Goal: Check status: Check status

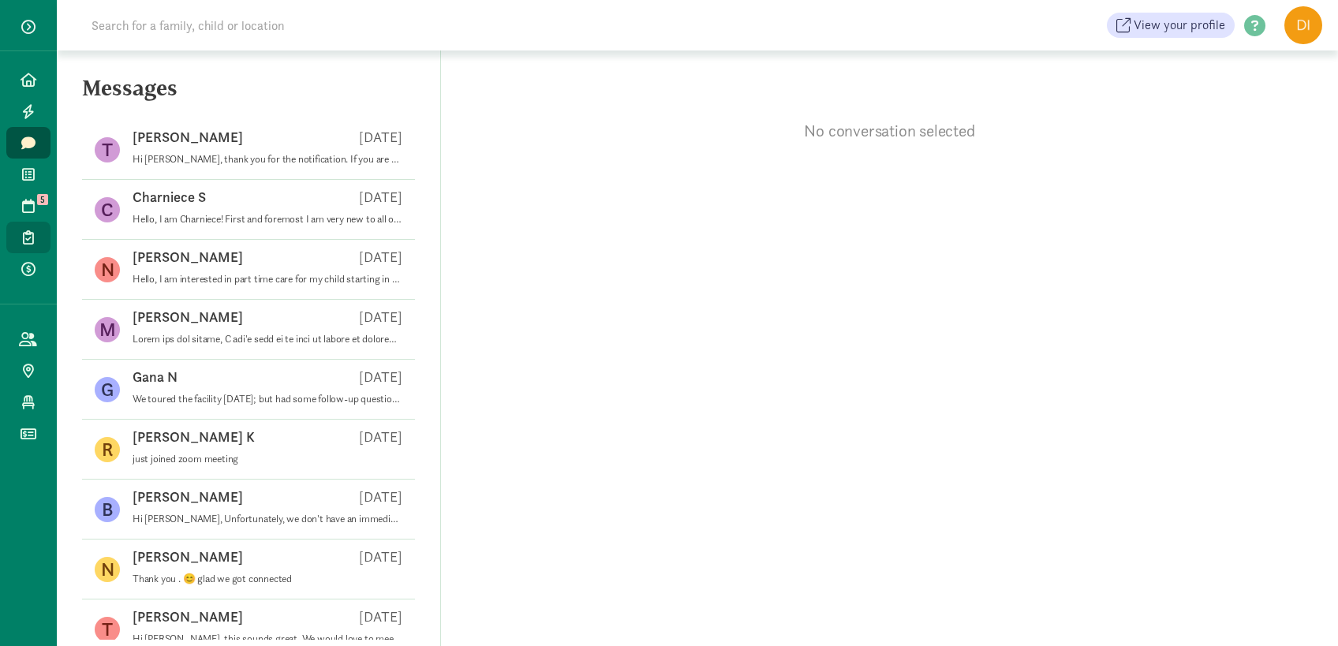
click at [17, 225] on link "Enrollments" at bounding box center [28, 238] width 44 height 32
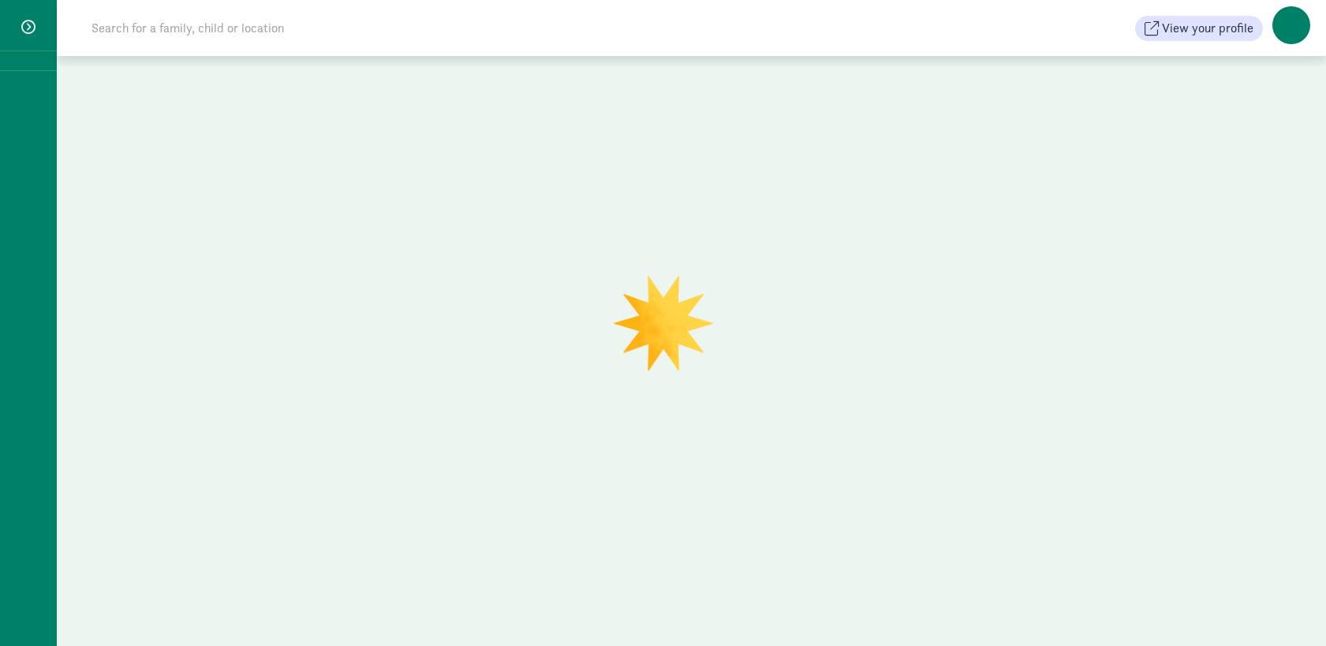
click at [28, 219] on div at bounding box center [28, 323] width 57 height 646
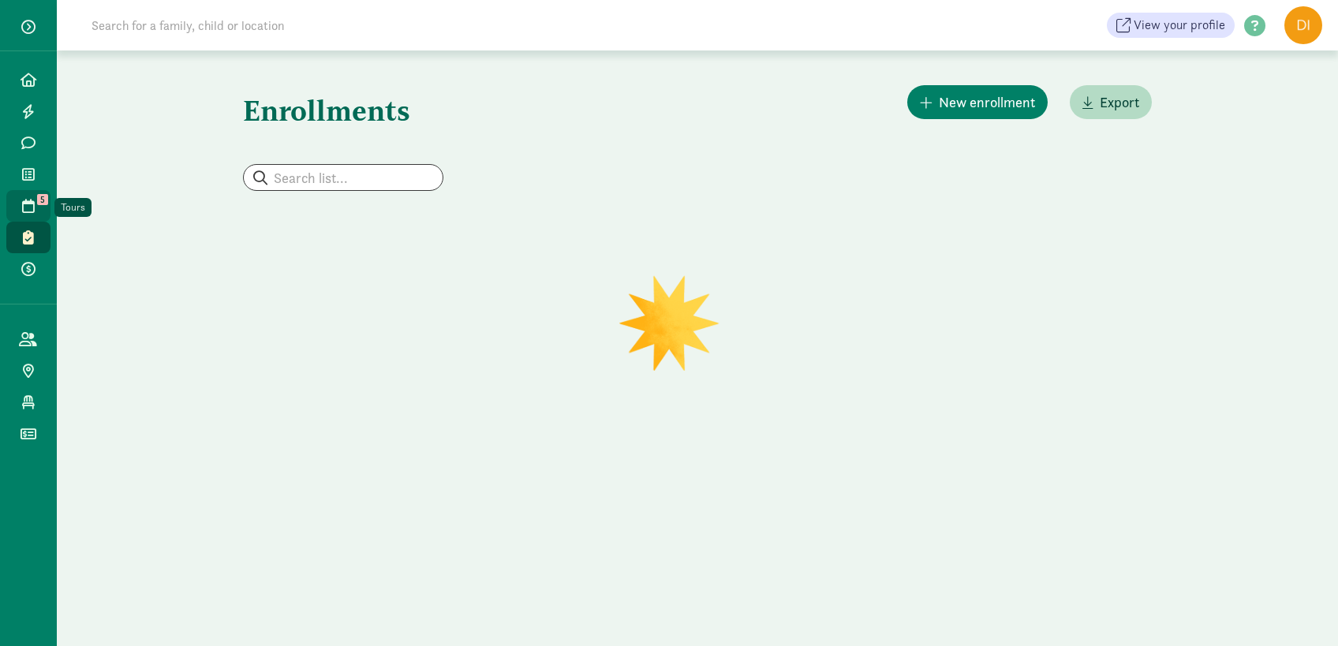
click at [23, 207] on icon at bounding box center [28, 206] width 13 height 14
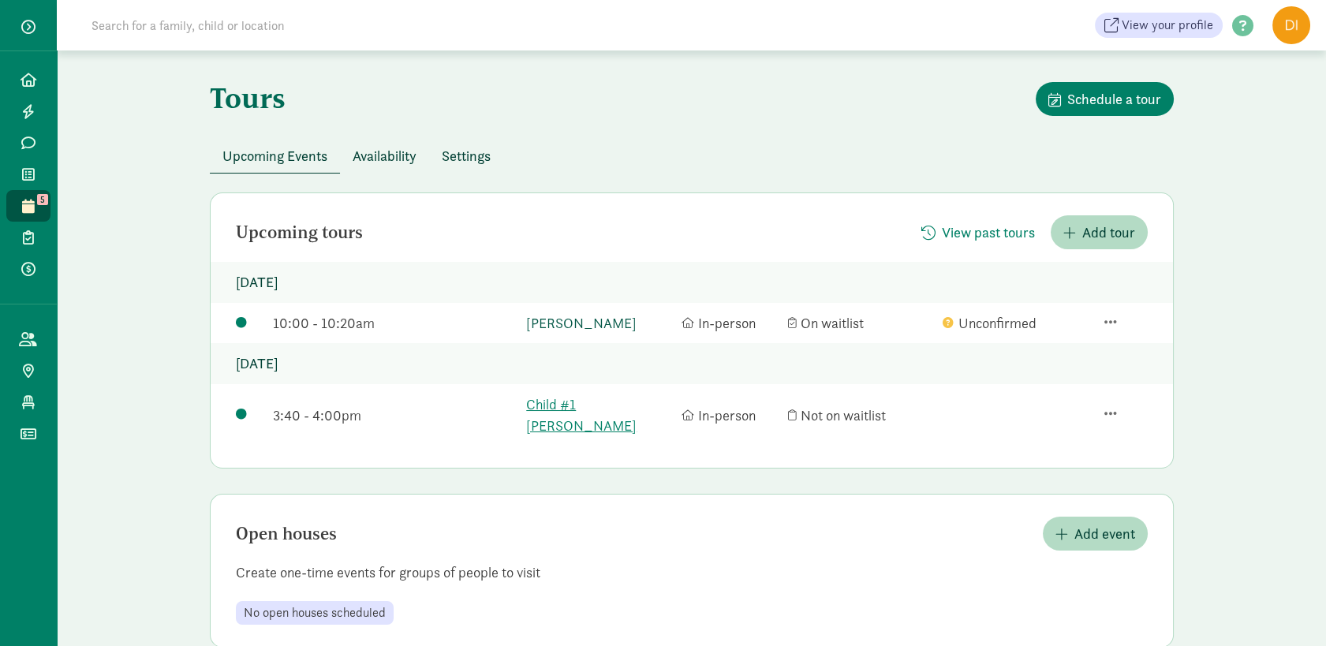
click at [559, 324] on link "[PERSON_NAME]" at bounding box center [600, 322] width 148 height 21
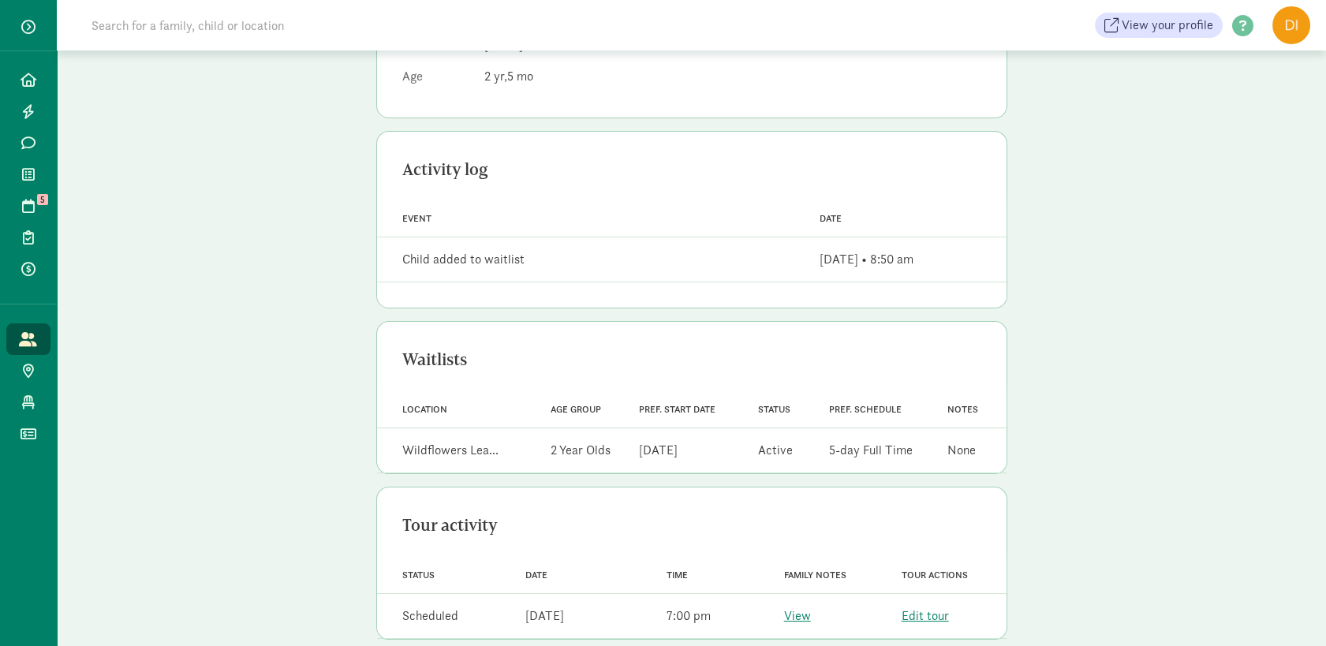
scroll to position [364, 0]
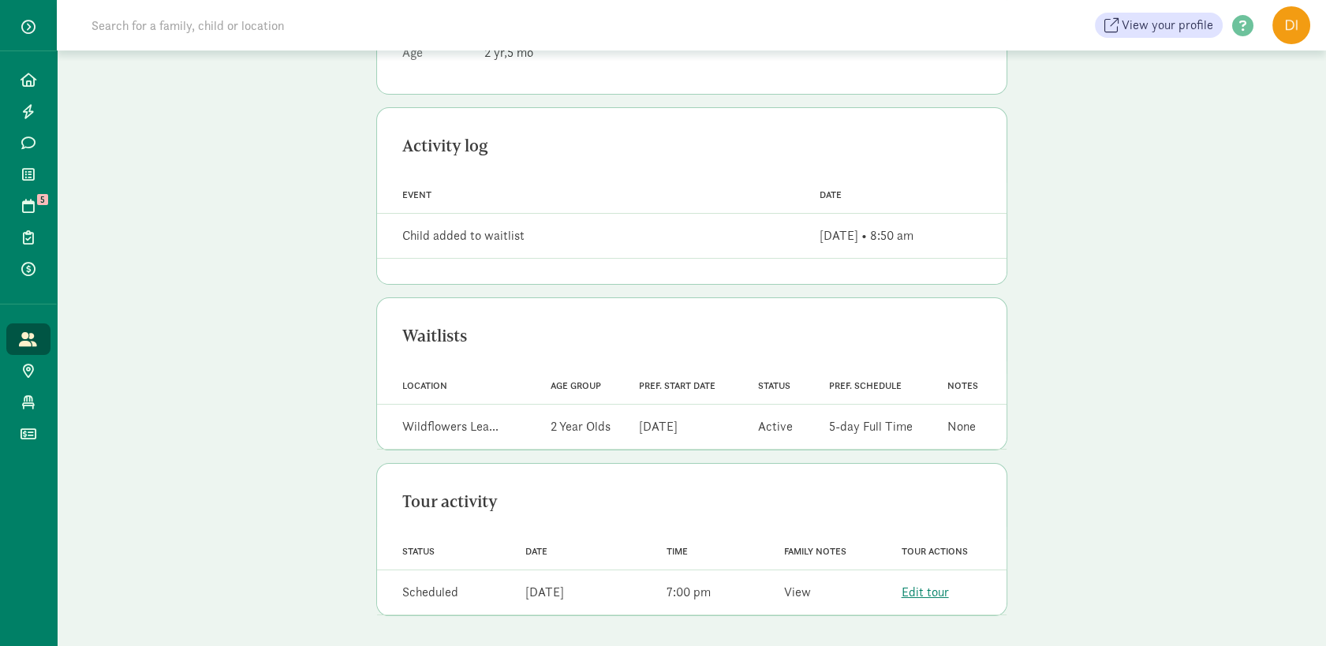
click at [790, 592] on link "View" at bounding box center [797, 592] width 27 height 17
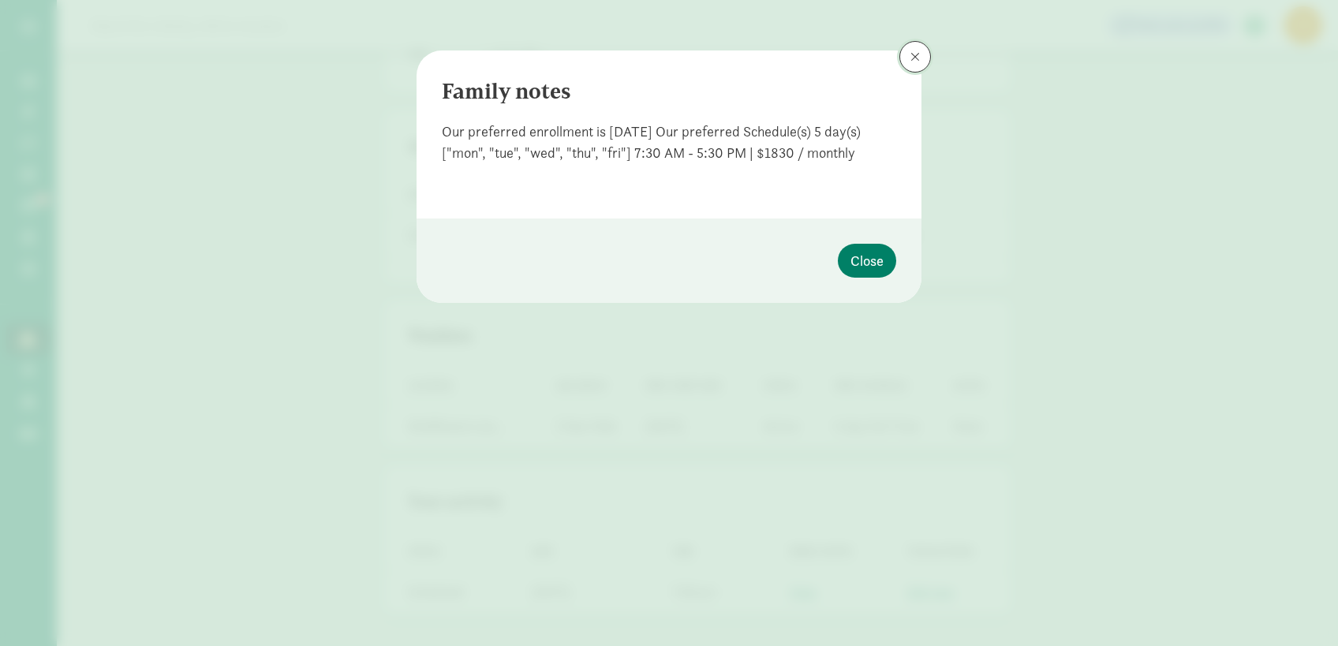
click at [916, 64] on button at bounding box center [915, 57] width 32 height 32
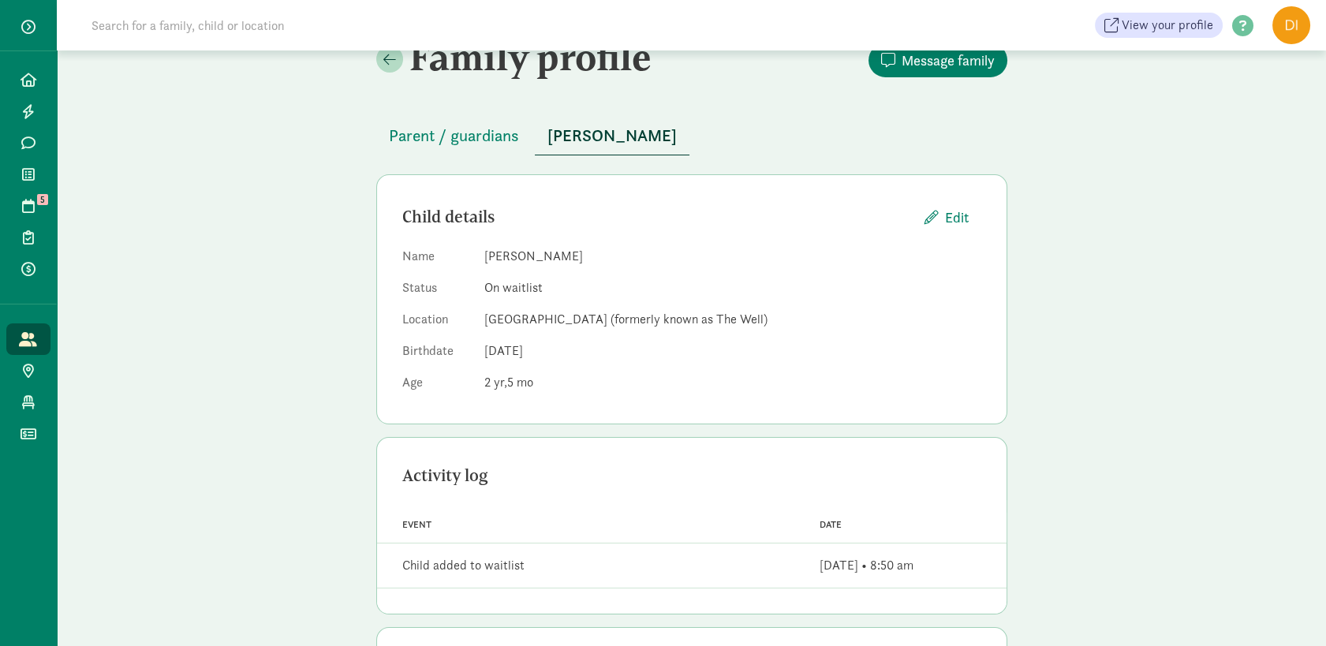
scroll to position [38, 0]
